Goal: Task Accomplishment & Management: Complete application form

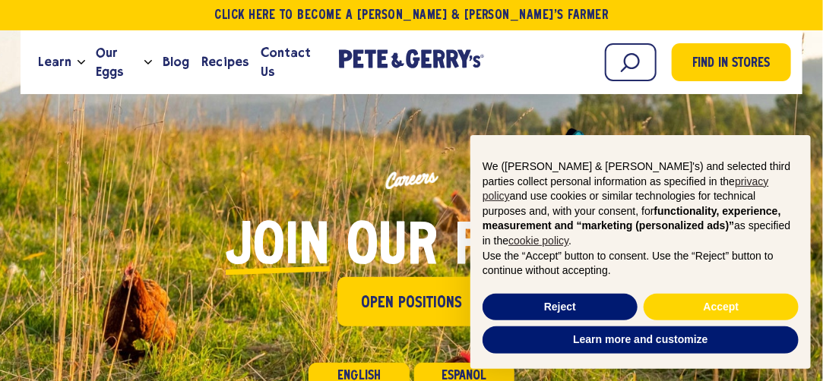
scroll to position [76, 0]
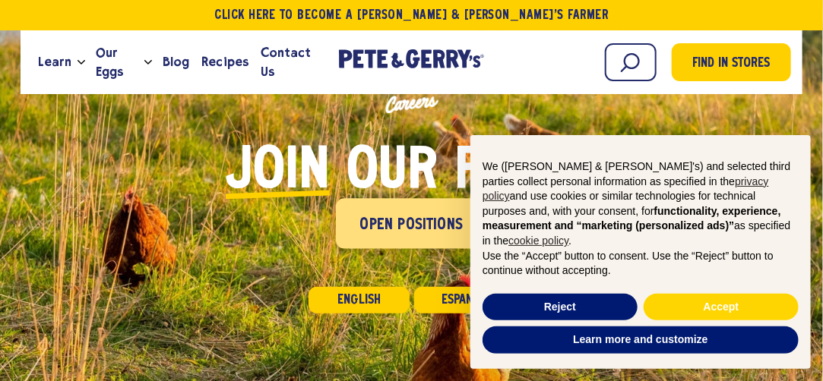
click at [398, 208] on link "Open Positions" at bounding box center [411, 223] width 151 height 50
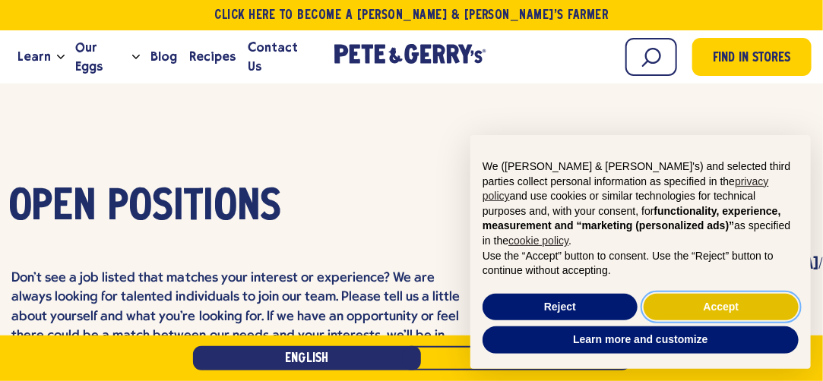
click at [730, 297] on button "Accept" at bounding box center [720, 307] width 155 height 27
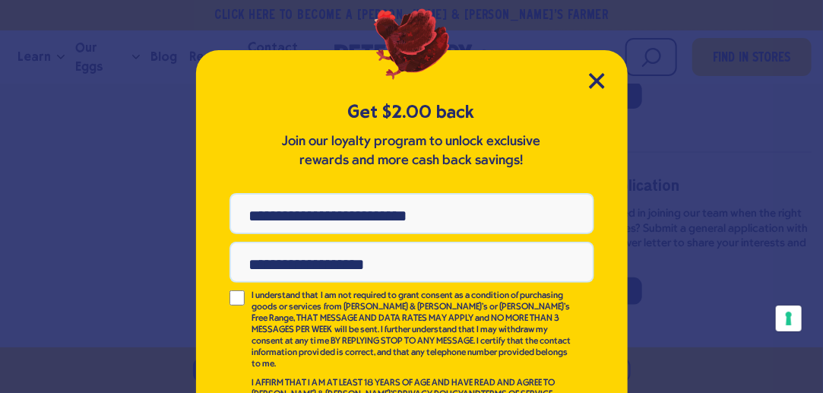
scroll to position [38, 0]
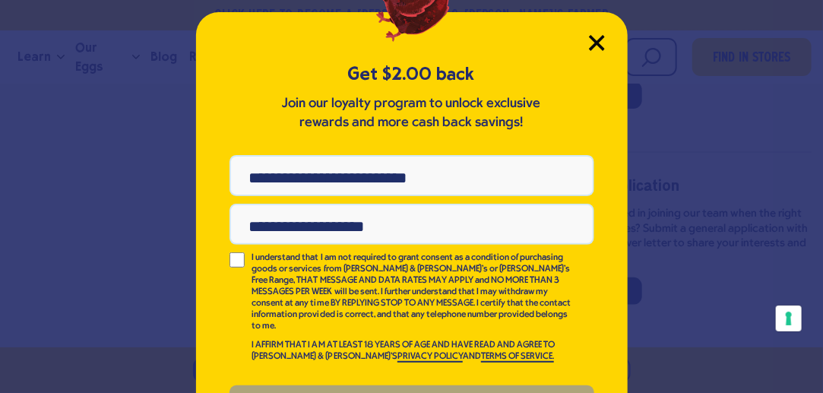
click at [599, 46] on icon "Close Modal" at bounding box center [597, 43] width 16 height 16
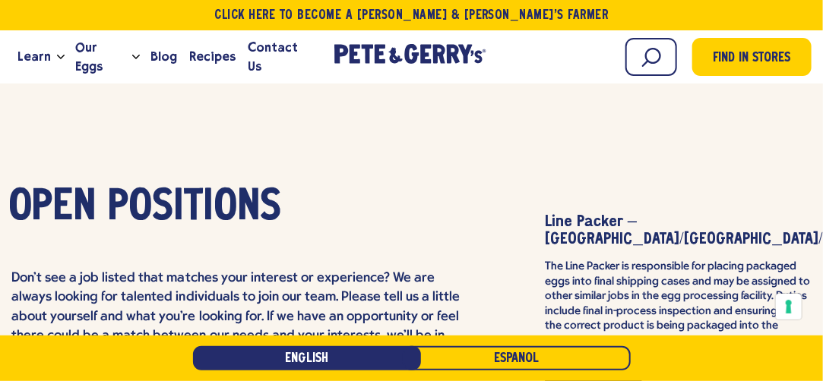
scroll to position [3766, 0]
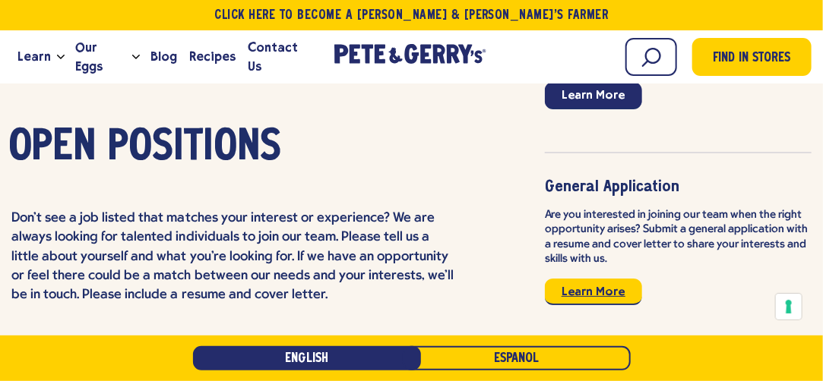
click at [611, 279] on link "Learn More" at bounding box center [593, 292] width 97 height 27
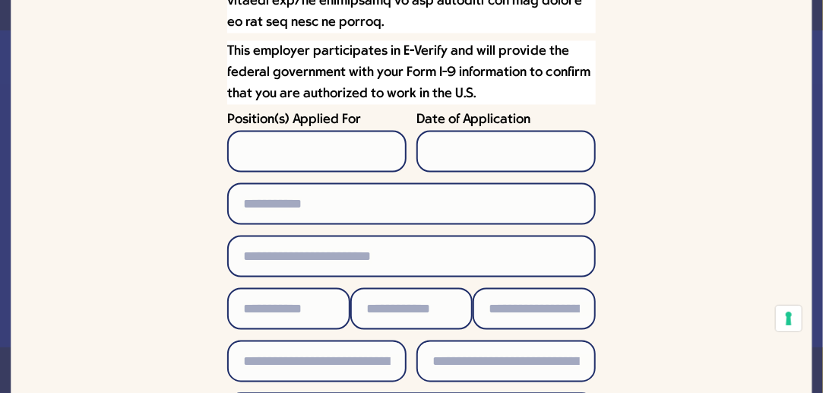
scroll to position [847, 0]
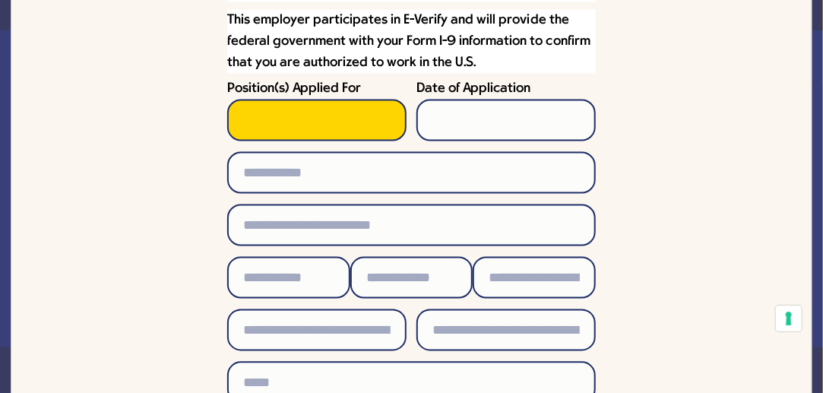
click at [275, 100] on input "Position(s) Applied For" at bounding box center [316, 121] width 179 height 42
type input "*******"
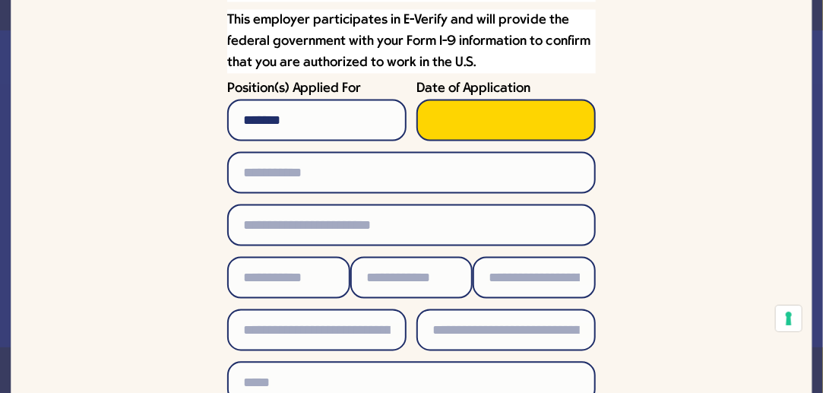
click at [463, 100] on input "Date of Application" at bounding box center [505, 121] width 179 height 42
click at [429, 100] on input "Date of Application" at bounding box center [505, 121] width 179 height 42
click at [438, 100] on input "Date of Application" at bounding box center [505, 121] width 179 height 42
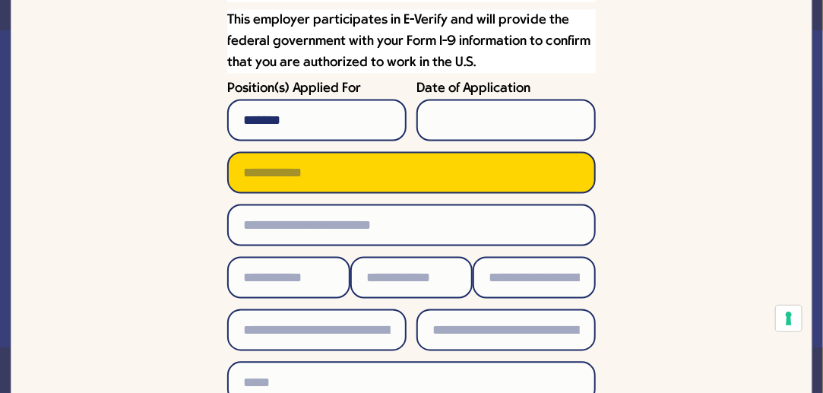
click at [433, 152] on input "text" at bounding box center [411, 173] width 368 height 42
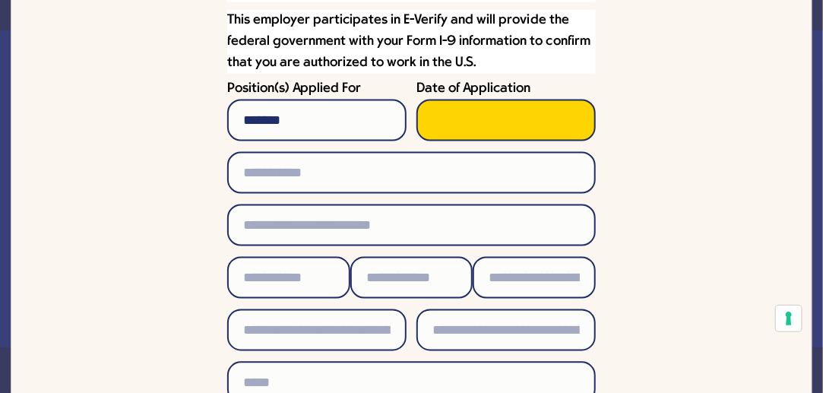
click at [451, 100] on input "Date of Application" at bounding box center [505, 121] width 179 height 42
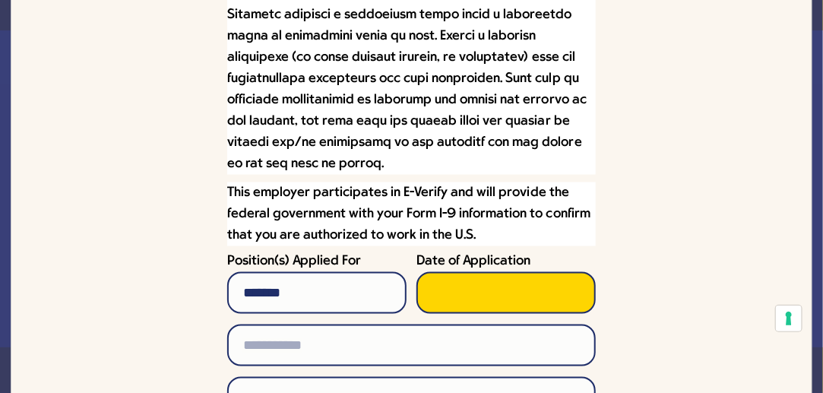
scroll to position [760, 0]
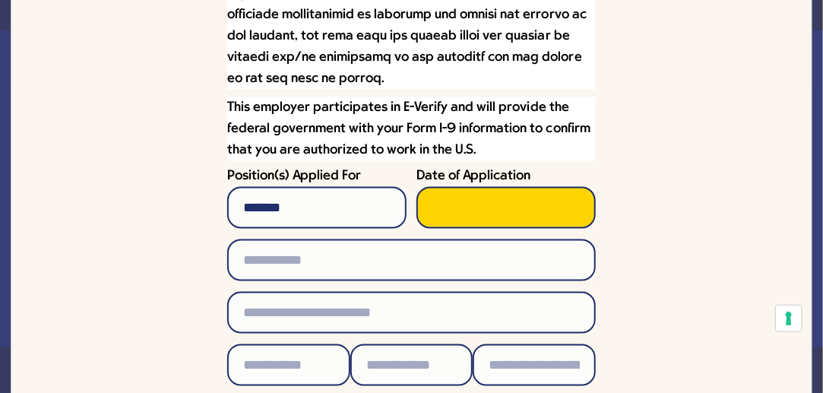
click at [479, 195] on input "Date of Application" at bounding box center [505, 208] width 179 height 42
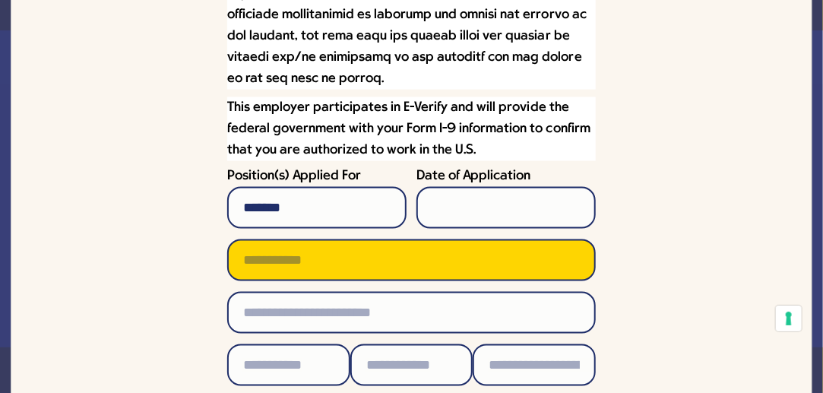
click at [412, 239] on input "text" at bounding box center [411, 260] width 368 height 42
type input "**********"
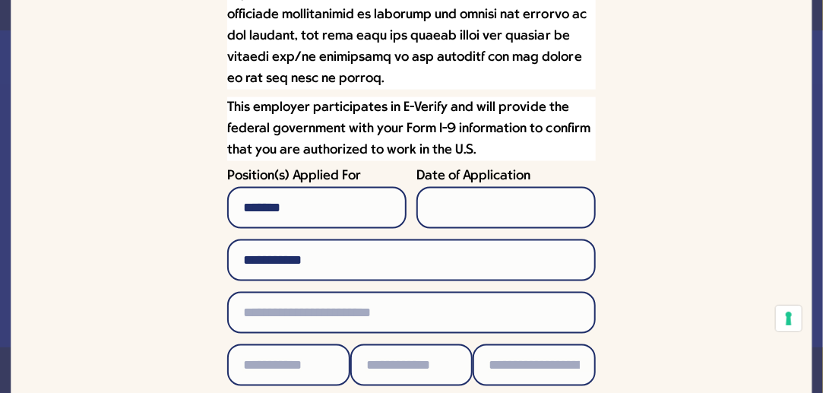
type input "**********"
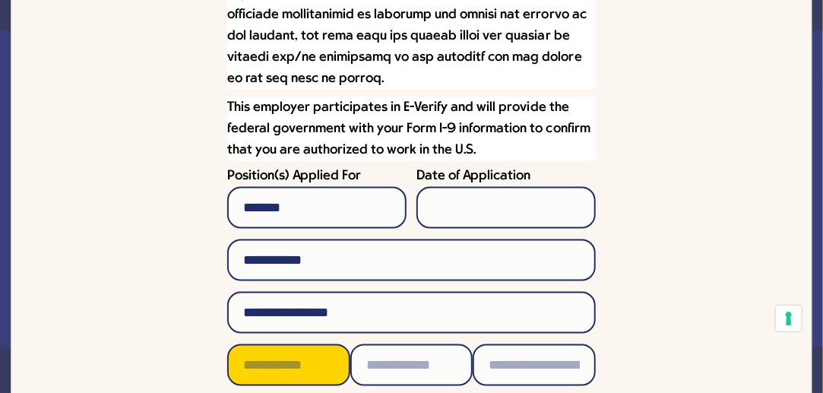
type input "**********"
type input "**"
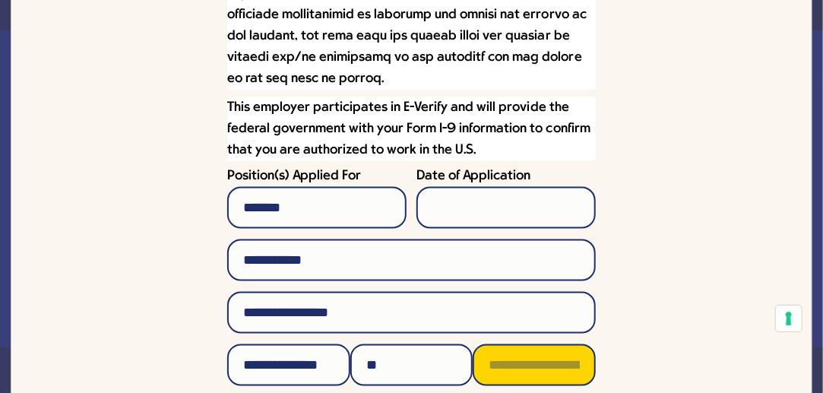
type input "*****"
type input "**********"
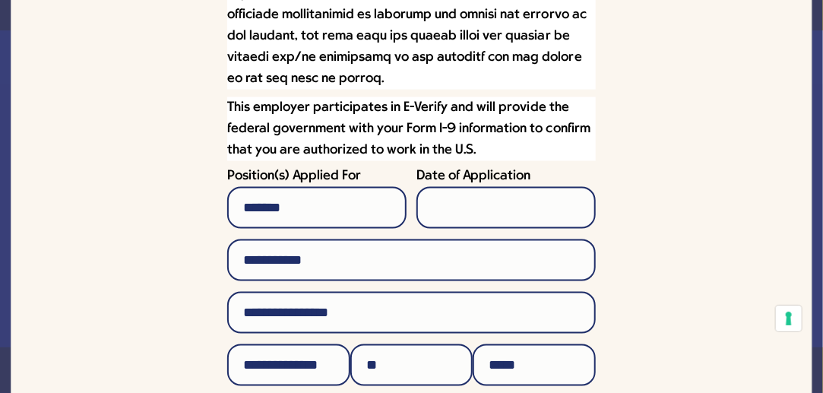
type input "**********"
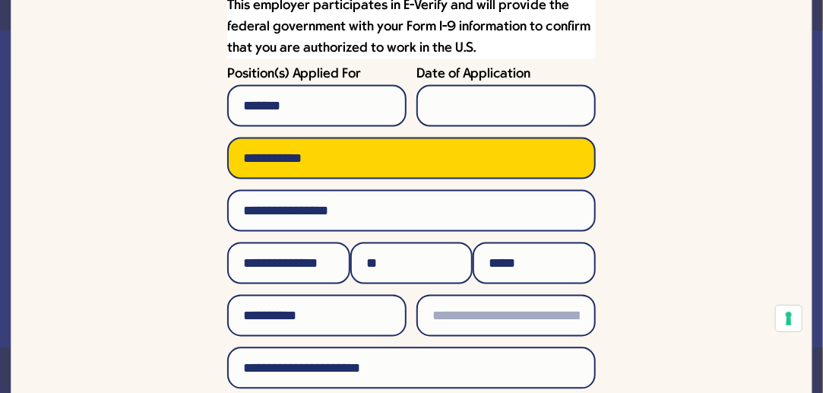
scroll to position [988, 0]
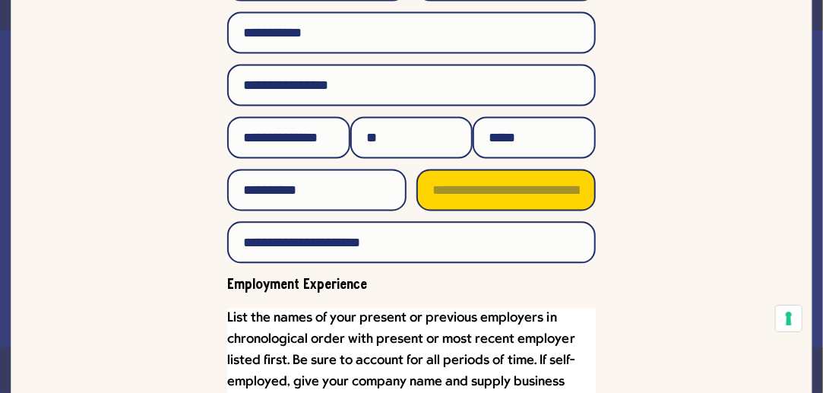
click at [471, 182] on input "text" at bounding box center [505, 190] width 179 height 42
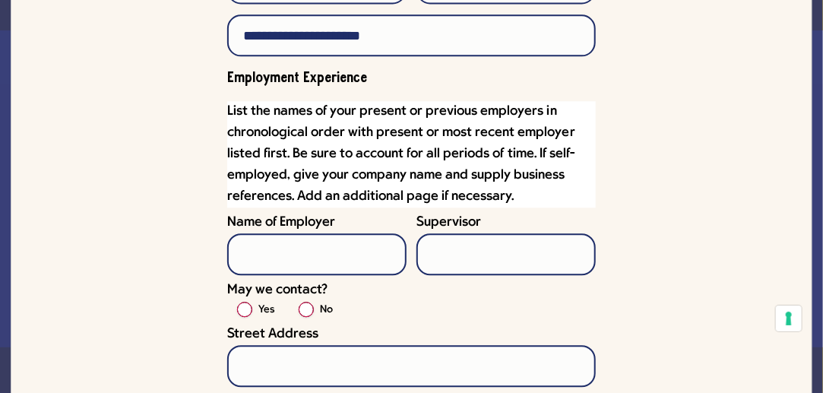
scroll to position [1215, 0]
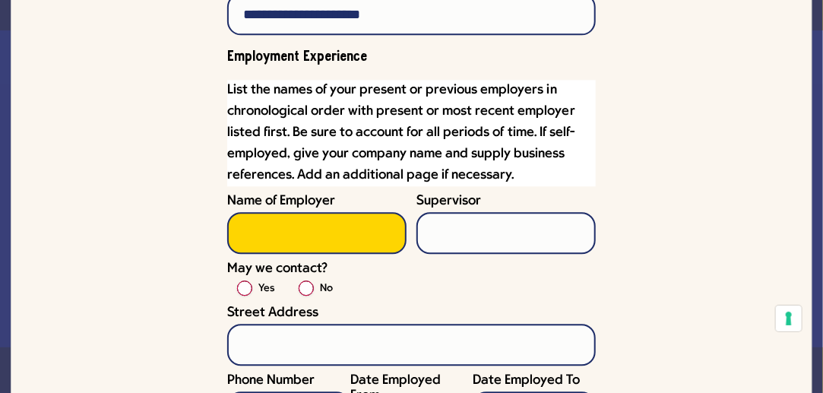
click at [299, 218] on input "Name of Employer" at bounding box center [316, 233] width 179 height 42
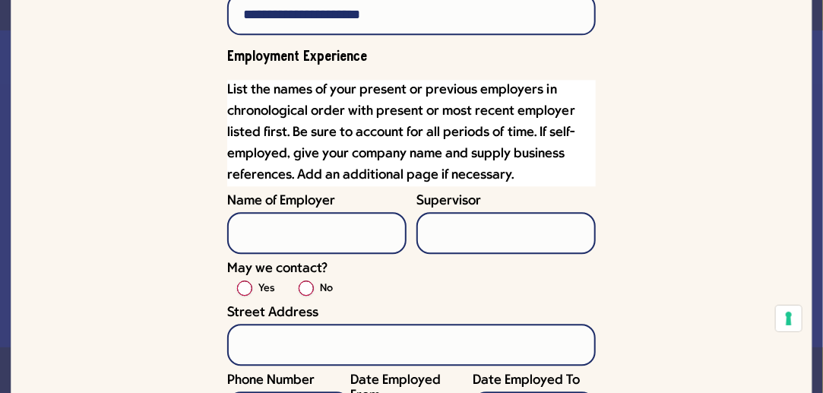
click at [254, 280] on div "Yes" at bounding box center [258, 289] width 54 height 18
click at [242, 261] on span "May we contact?" at bounding box center [277, 268] width 100 height 14
click at [258, 280] on label "Yes" at bounding box center [266, 289] width 16 height 18
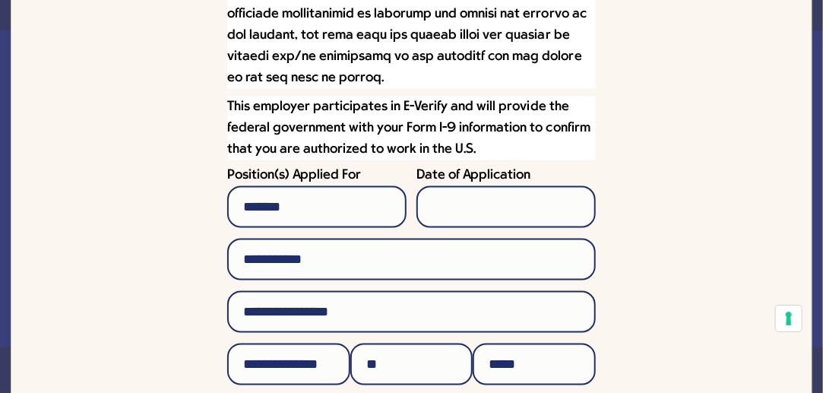
scroll to position [684, 0]
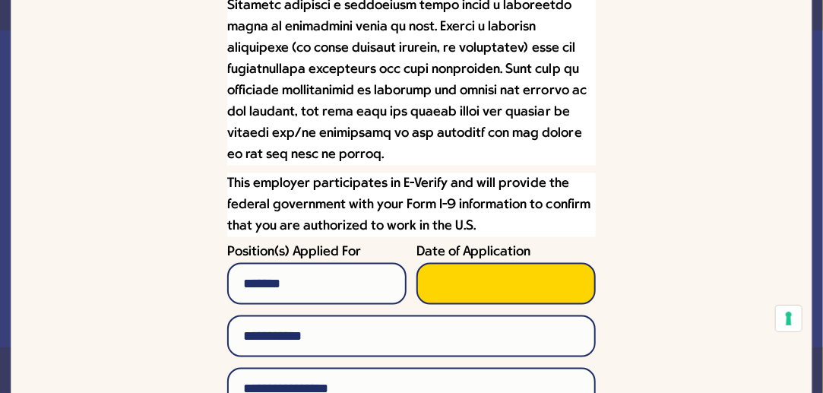
click at [454, 263] on input "Date of Application" at bounding box center [505, 284] width 179 height 42
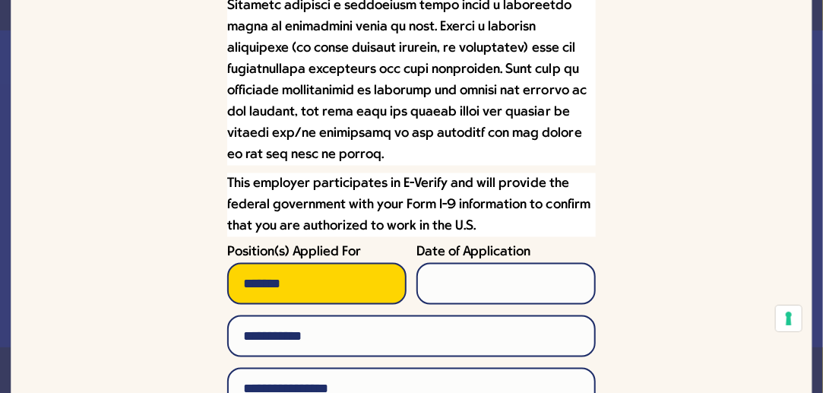
click at [362, 263] on input "*******" at bounding box center [316, 284] width 179 height 42
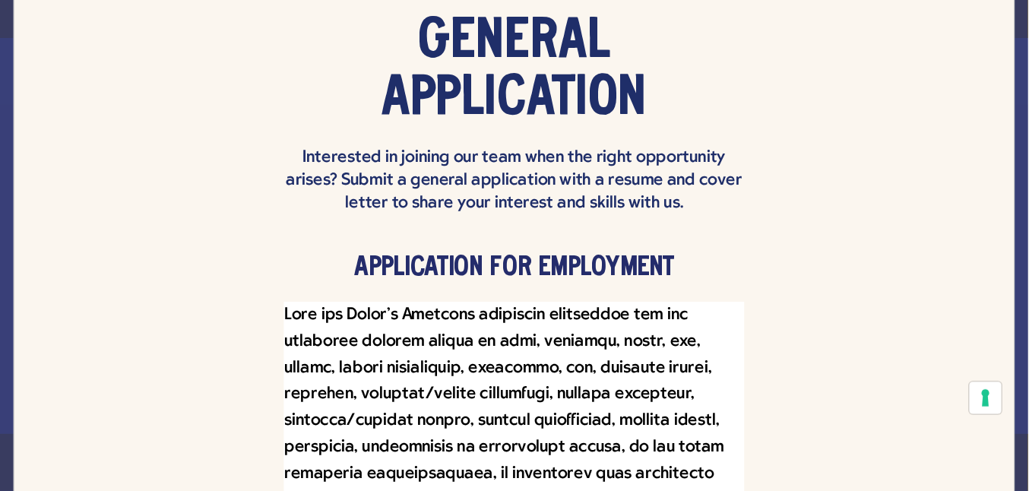
scroll to position [76, 0]
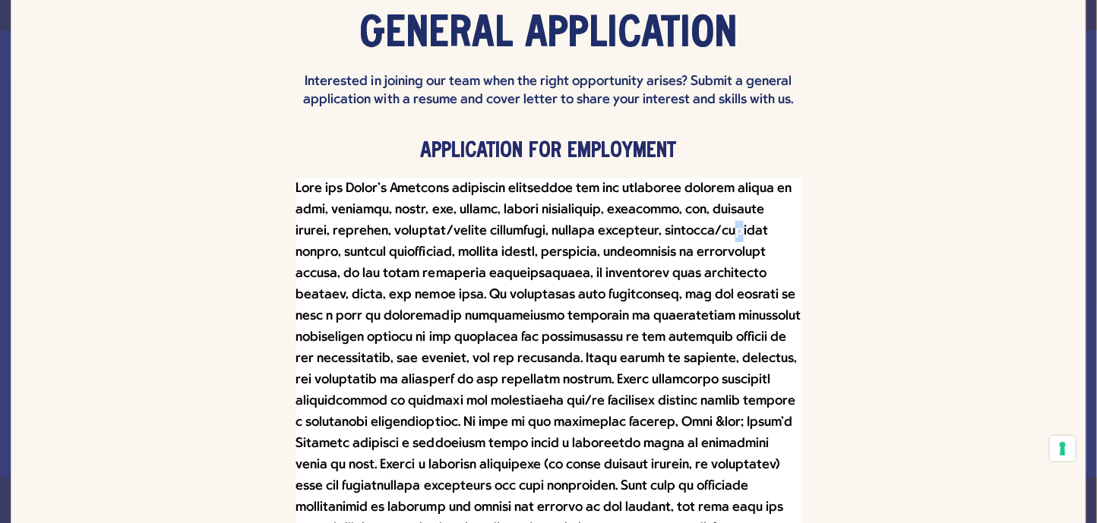
drag, startPoint x: 744, startPoint y: 5, endPoint x: 683, endPoint y: 221, distance: 224.3
click at [683, 221] on p at bounding box center [548, 370] width 505 height 383
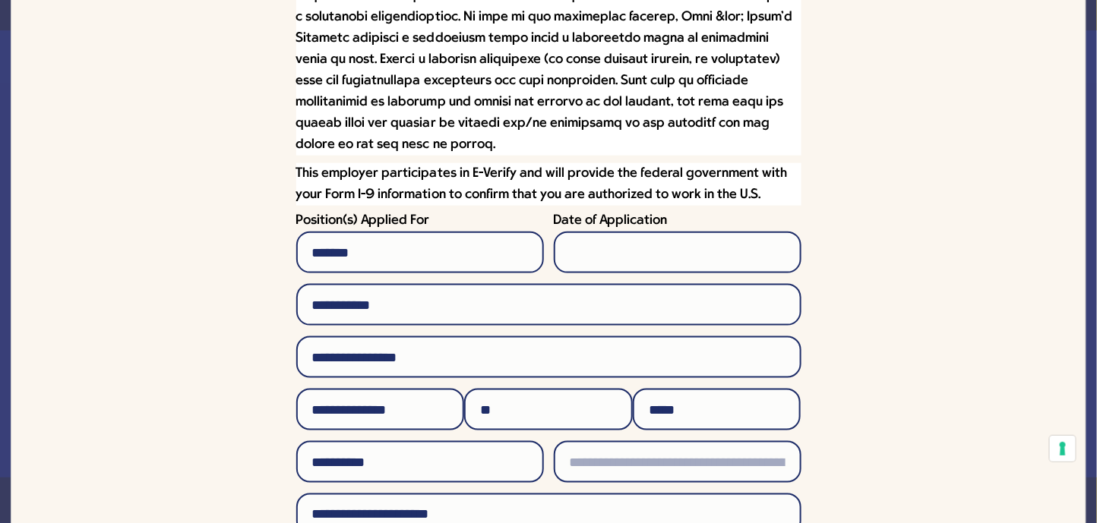
scroll to position [582, 0]
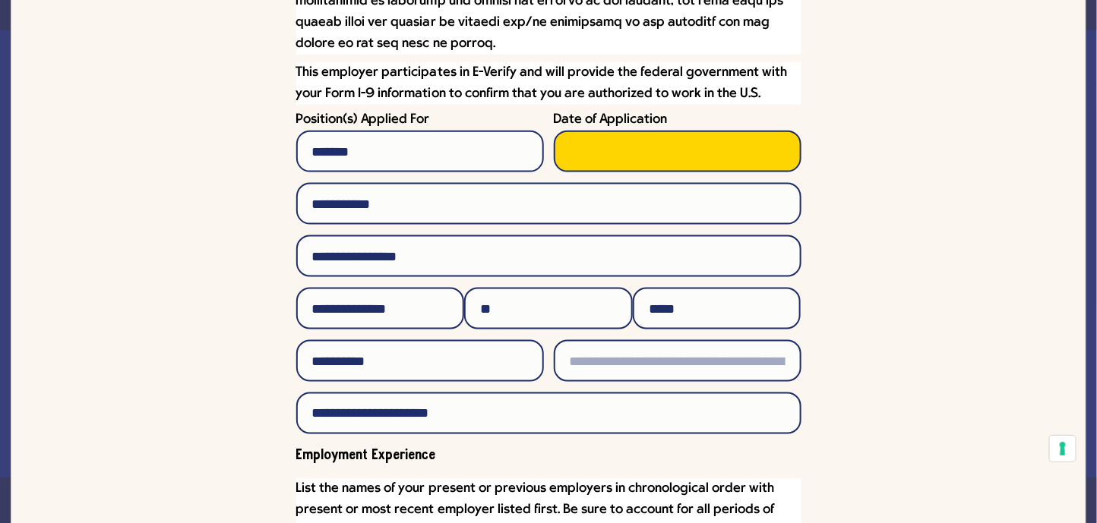
click at [617, 137] on input "Date of Application" at bounding box center [678, 152] width 248 height 42
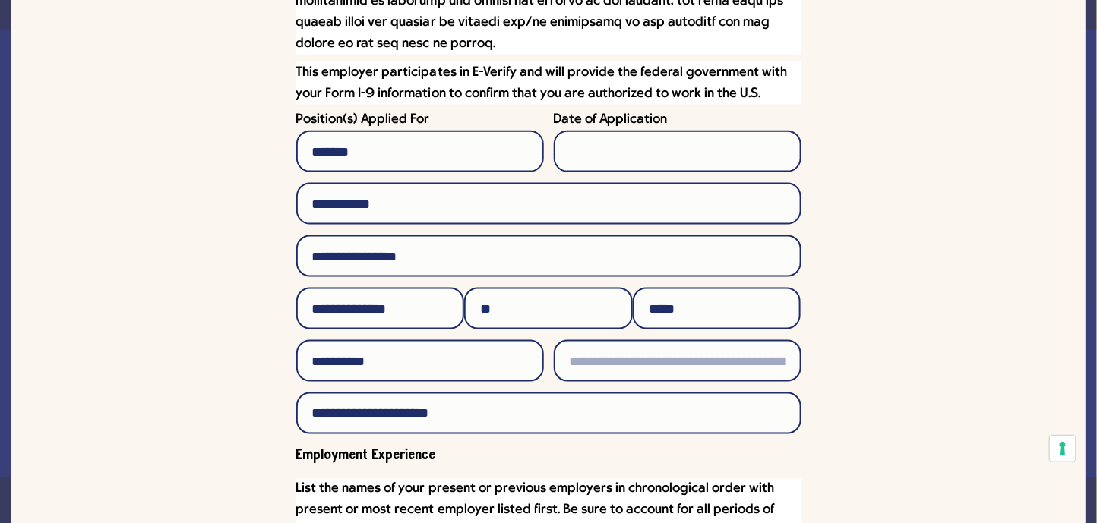
drag, startPoint x: 760, startPoint y: 106, endPoint x: 750, endPoint y: 126, distance: 22.1
click at [760, 112] on div "Date of Application" at bounding box center [678, 142] width 248 height 60
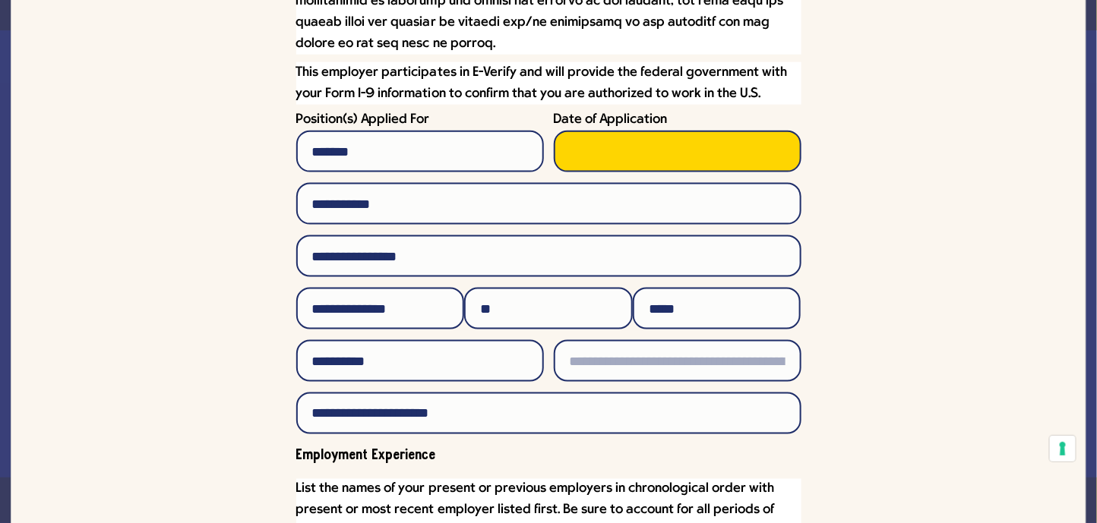
click at [747, 131] on input "Date of Application" at bounding box center [678, 152] width 248 height 42
click at [694, 132] on input "Date of Application" at bounding box center [678, 152] width 248 height 42
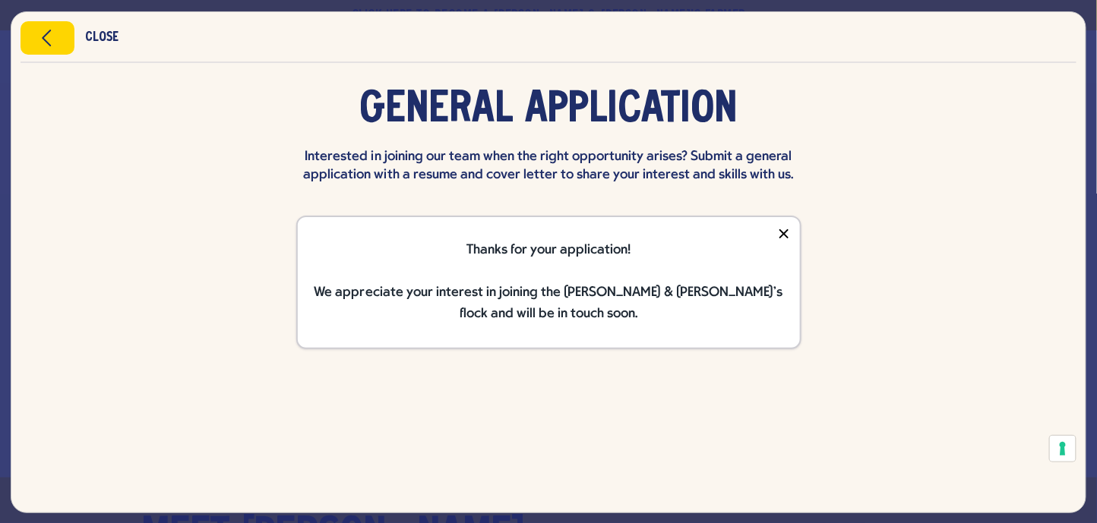
scroll to position [0, 0]
click at [47, 45] on icon "Close modal" at bounding box center [47, 38] width 39 height 23
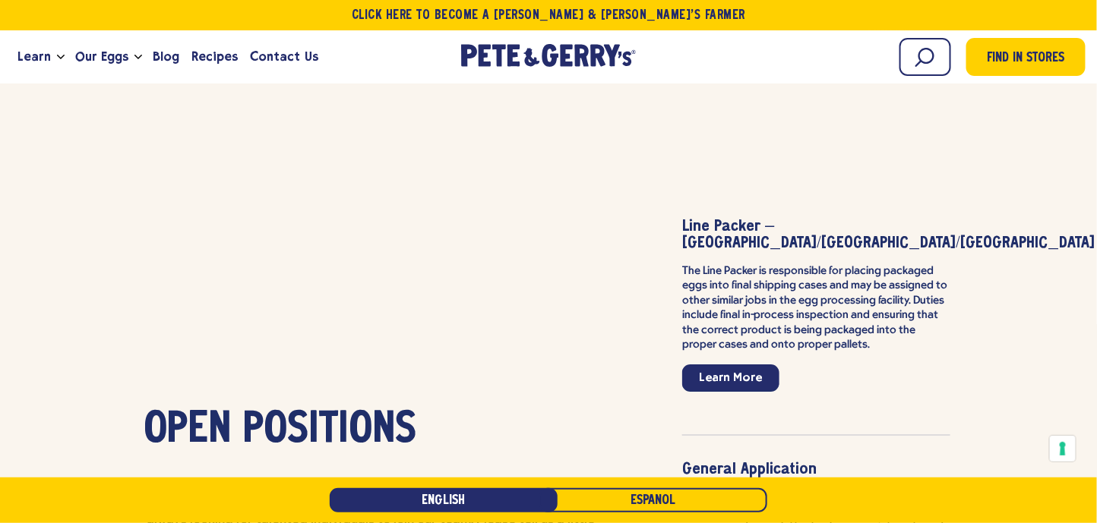
scroll to position [3714, 0]
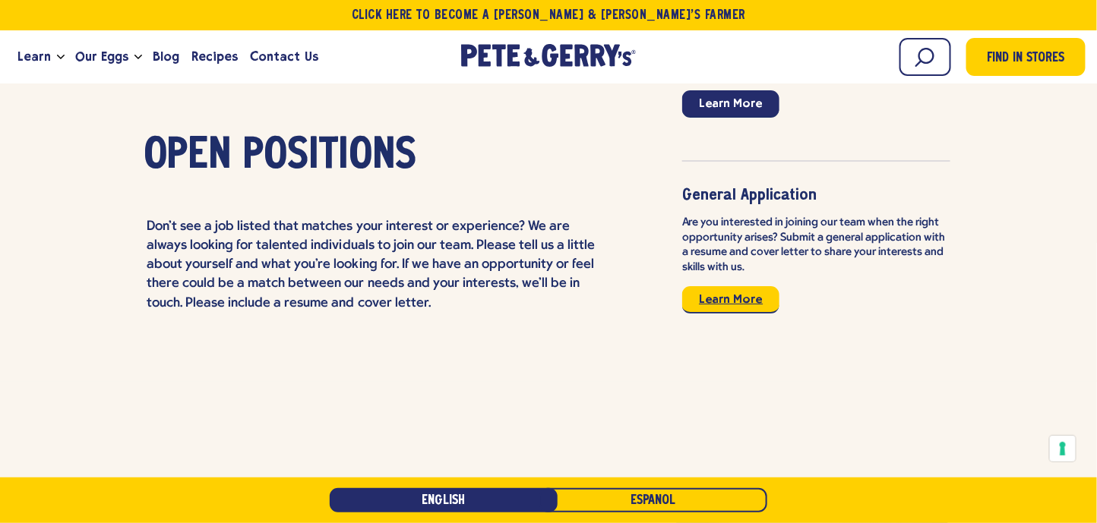
click at [735, 286] on link "Learn More" at bounding box center [730, 299] width 97 height 27
